Goal: Use online tool/utility: Utilize a website feature to perform a specific function

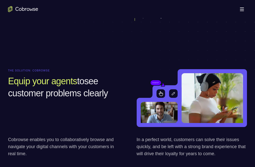
scroll to position [75, 0]
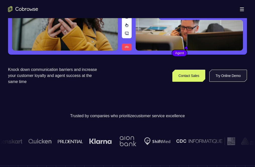
click at [210, 82] on link "Try Online Demo" at bounding box center [228, 76] width 38 height 12
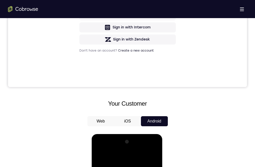
scroll to position [100, 0]
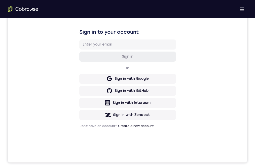
drag, startPoint x: 128, startPoint y: 332, endPoint x: 141, endPoint y: 344, distance: 18.0
